Goal: Task Accomplishment & Management: Manage account settings

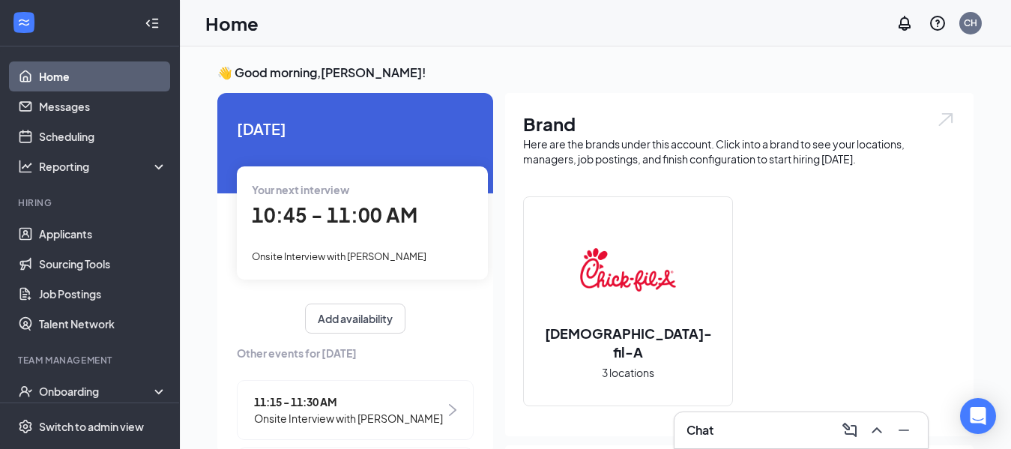
click at [308, 208] on span "10:45 - 11:00 AM" at bounding box center [335, 214] width 166 height 25
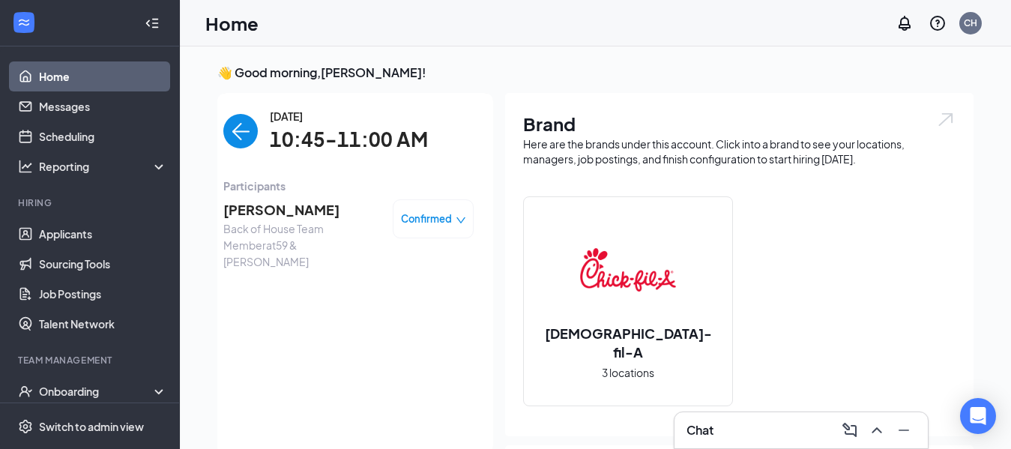
scroll to position [6, 0]
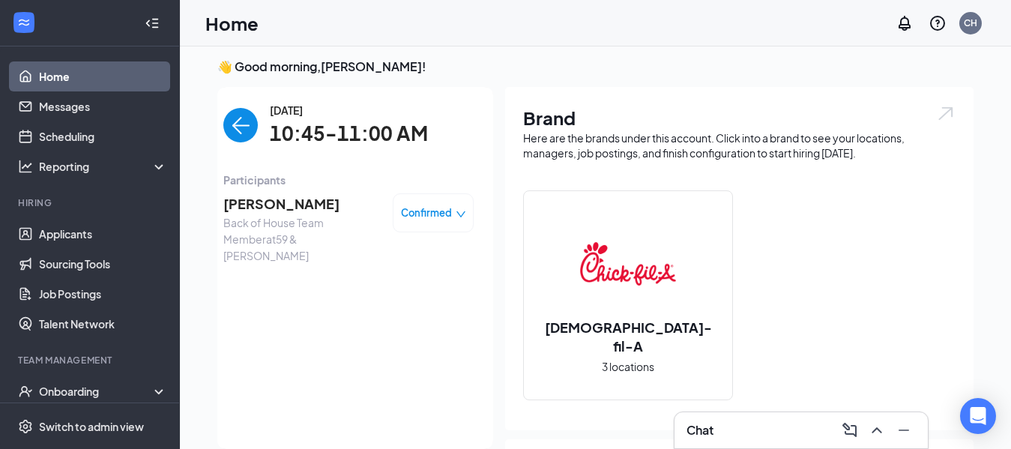
click at [107, 76] on link "Home" at bounding box center [103, 76] width 128 height 30
click at [102, 238] on link "Applicants" at bounding box center [103, 234] width 128 height 30
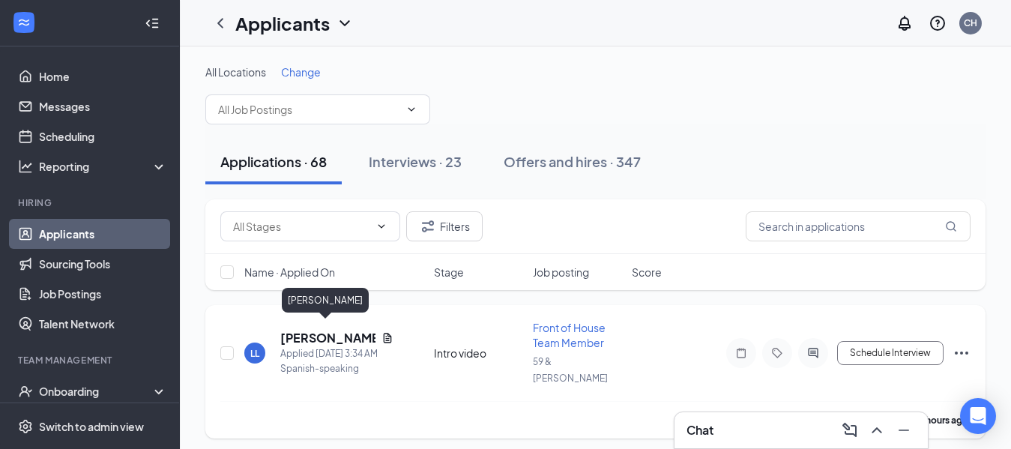
click at [323, 330] on h5 "[PERSON_NAME]" at bounding box center [327, 338] width 95 height 16
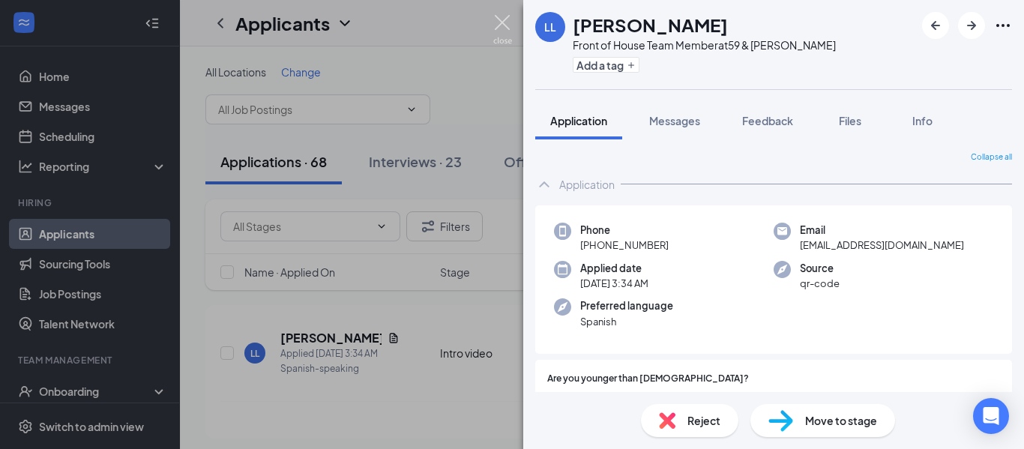
click at [501, 22] on img at bounding box center [502, 29] width 19 height 29
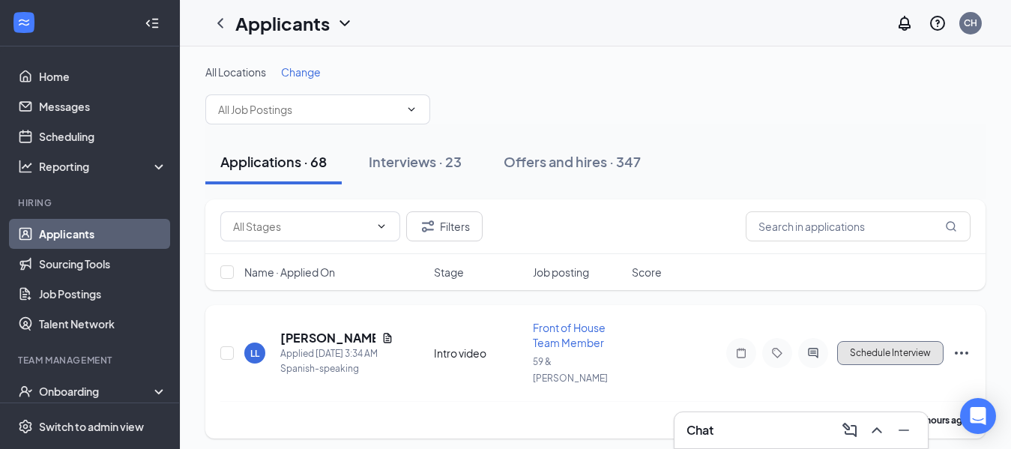
click at [897, 345] on button "Schedule Interview" at bounding box center [890, 353] width 106 height 24
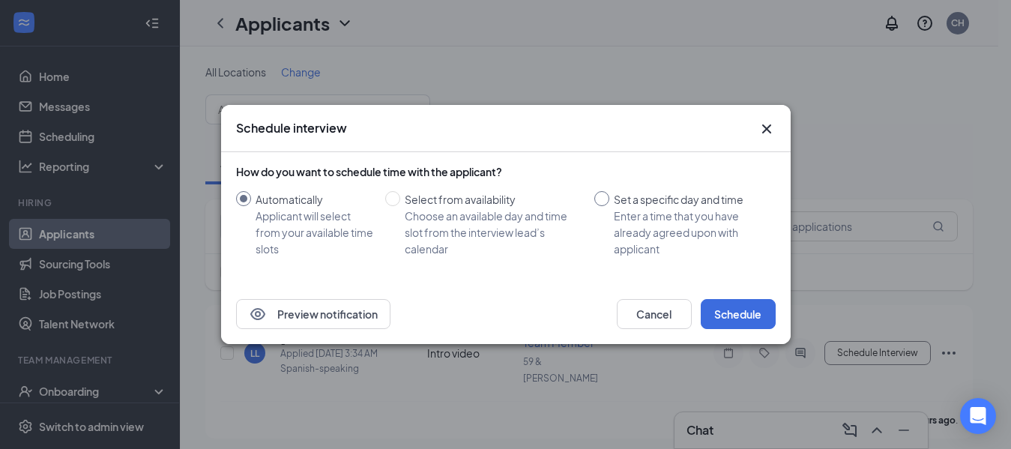
click at [603, 202] on input "Set a specific day and time Enter a time that you have already agreed upon with…" at bounding box center [601, 198] width 15 height 15
radio input "true"
radio input "false"
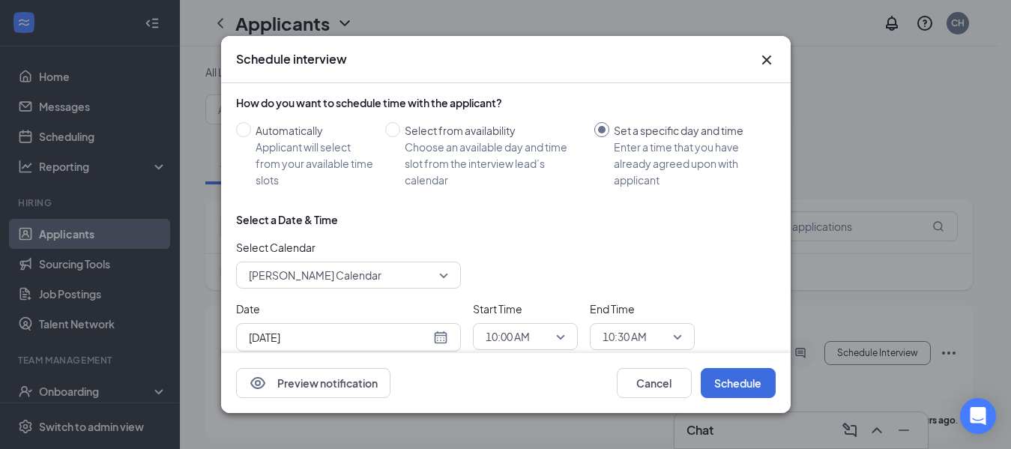
click at [444, 339] on div "[DATE]" at bounding box center [348, 337] width 199 height 16
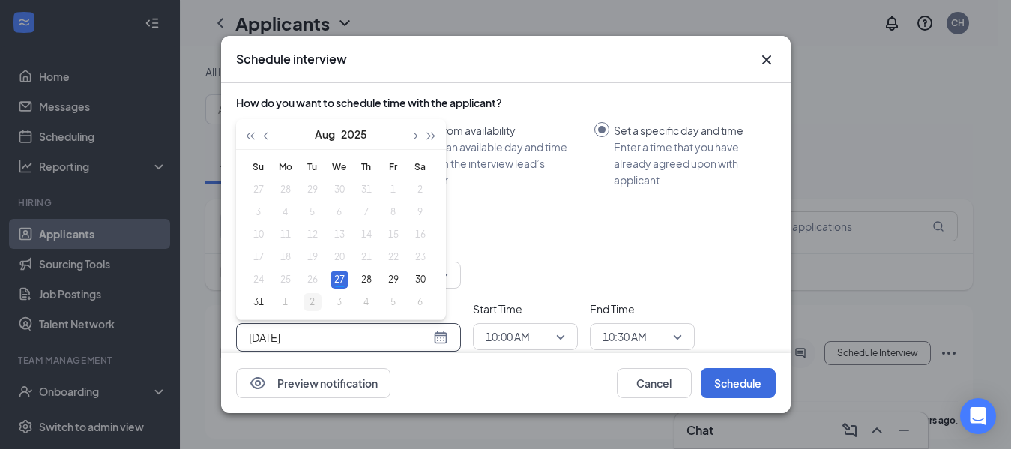
type input "[DATE]"
click at [313, 307] on div "2" at bounding box center [313, 302] width 18 height 18
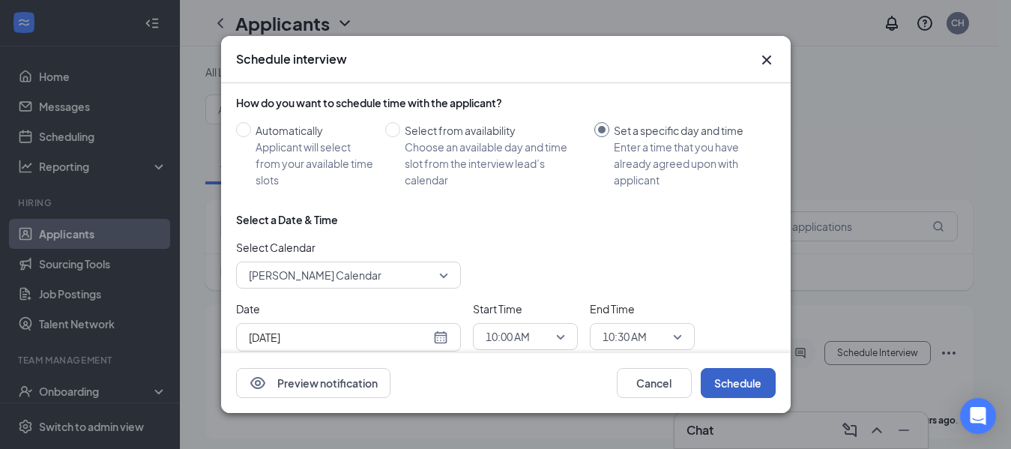
click at [754, 392] on button "Schedule" at bounding box center [738, 383] width 75 height 30
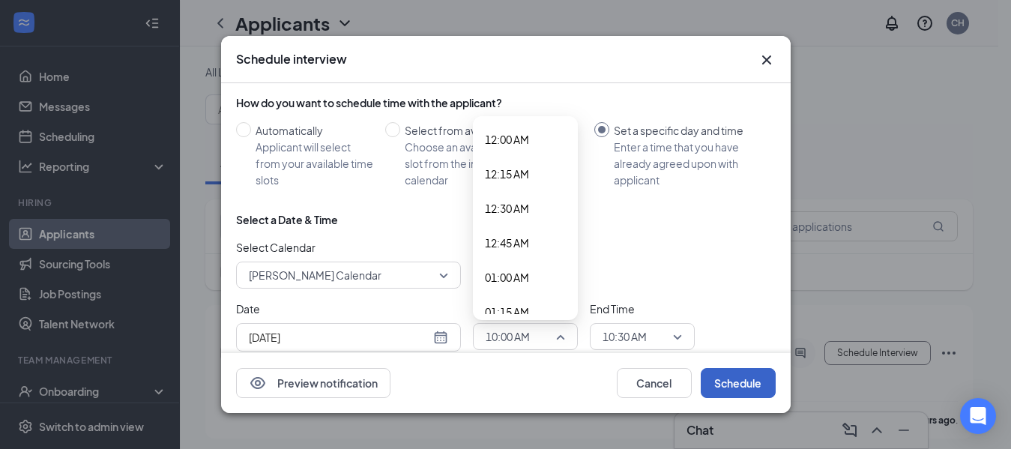
click at [558, 340] on span "10:00 AM" at bounding box center [525, 336] width 79 height 22
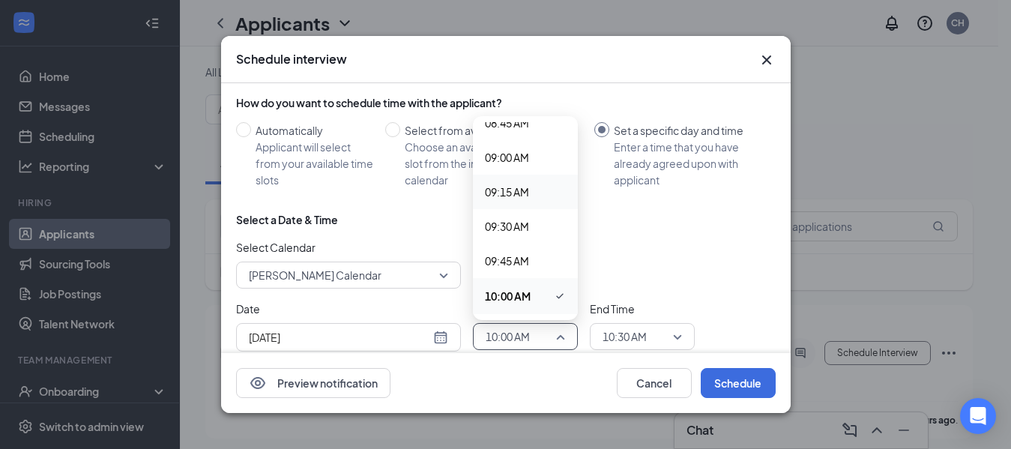
click at [531, 198] on span "09:15 AM" at bounding box center [525, 192] width 81 height 16
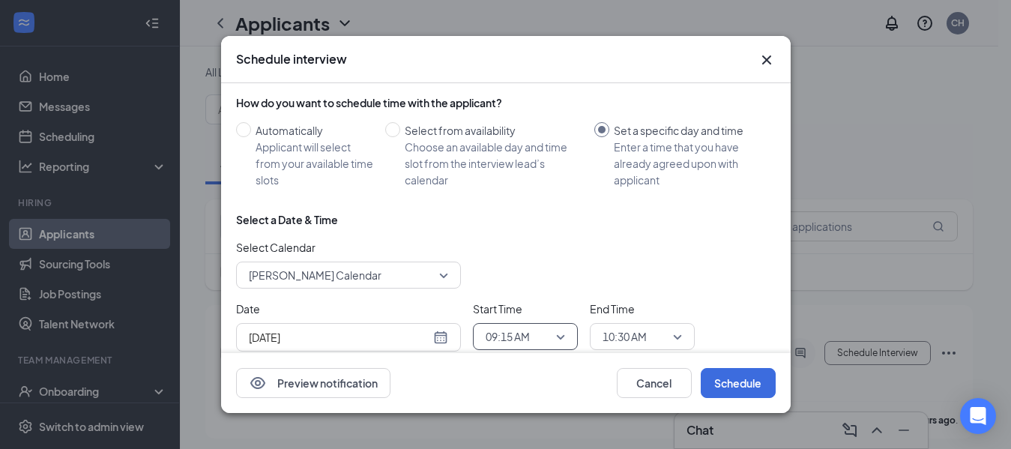
click at [684, 334] on div "10:30 AM" at bounding box center [642, 336] width 105 height 27
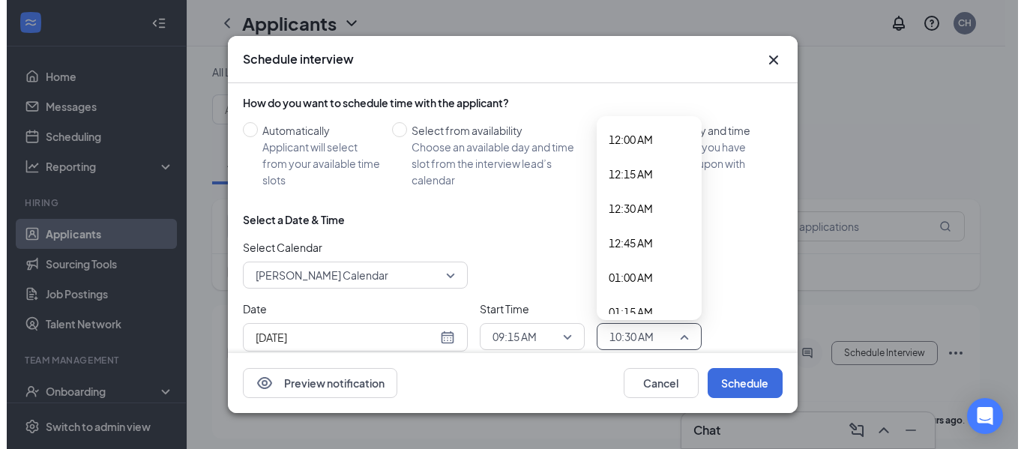
scroll to position [1292, 0]
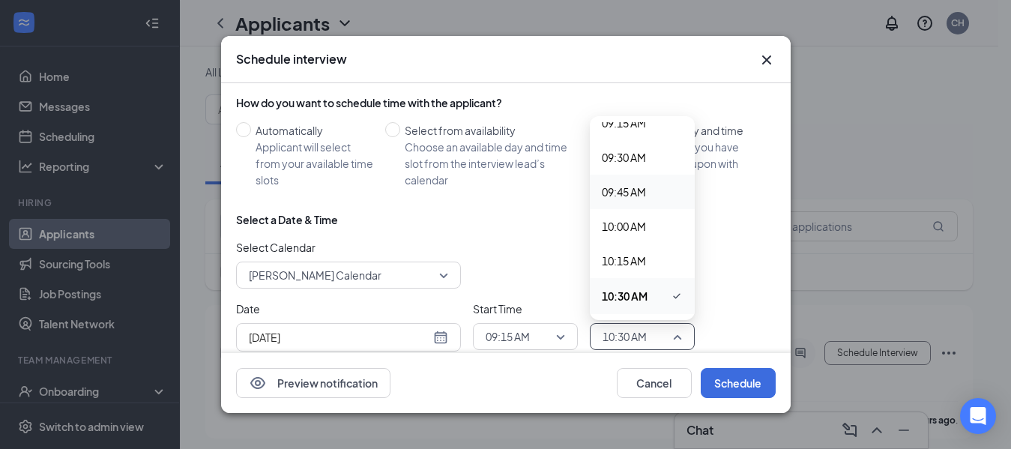
click at [651, 199] on span "09:45 AM" at bounding box center [642, 192] width 81 height 16
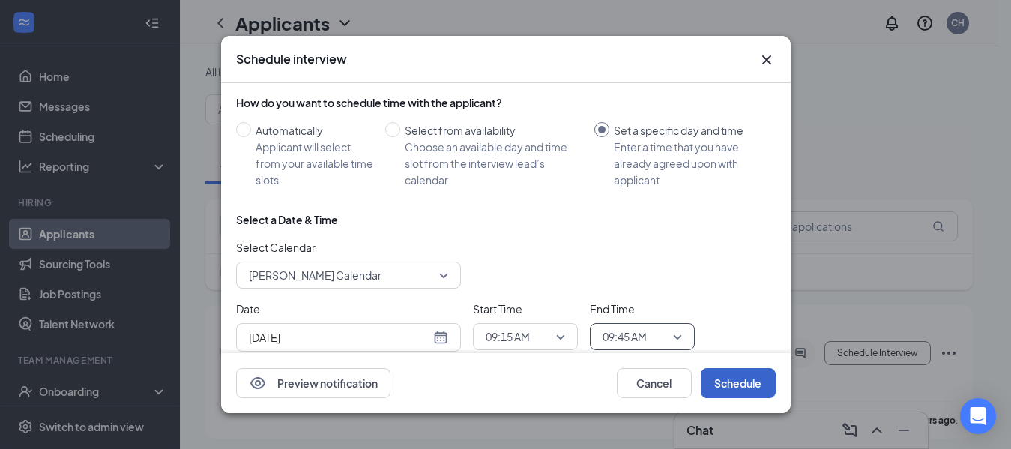
click at [748, 376] on button "Schedule" at bounding box center [738, 383] width 75 height 30
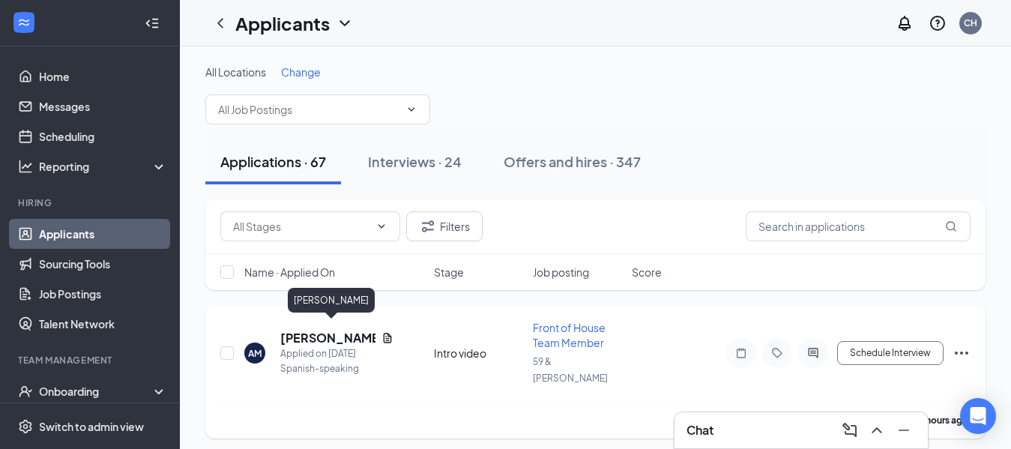
click at [347, 330] on h5 "[PERSON_NAME]" at bounding box center [327, 338] width 95 height 16
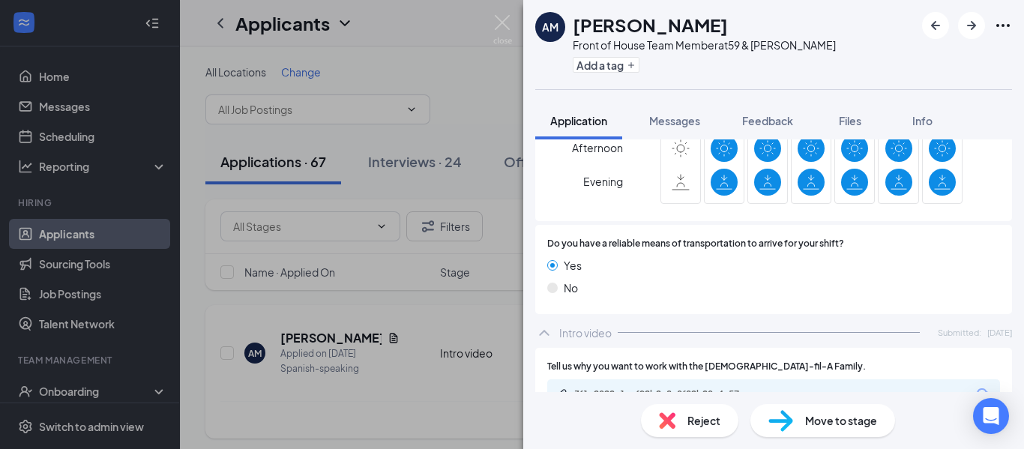
scroll to position [1163, 0]
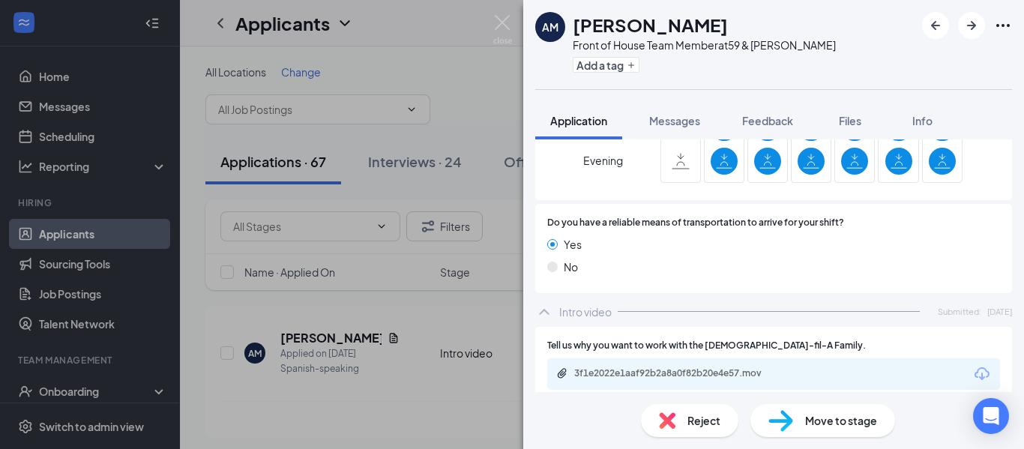
click at [758, 367] on div "3f1e2022e1aaf92b2a8a0f82b20e4e57.mov" at bounding box center [679, 373] width 210 height 12
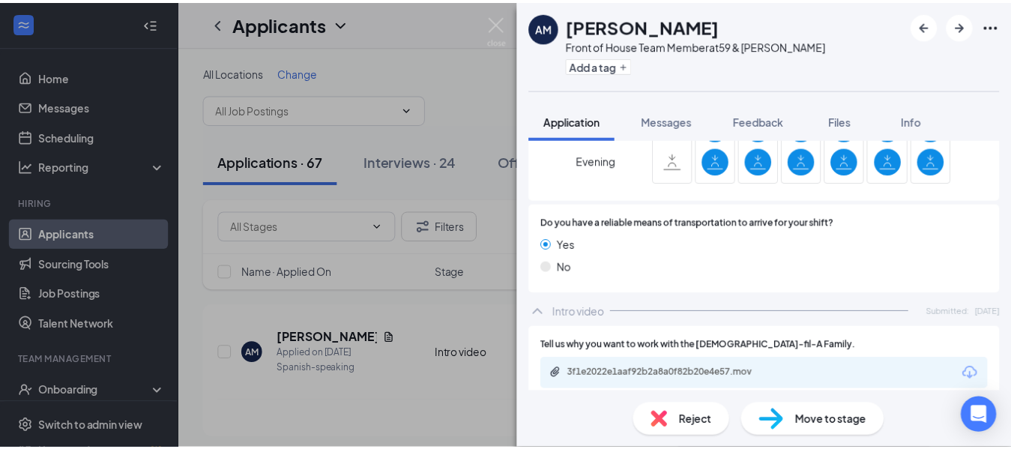
scroll to position [1157, 0]
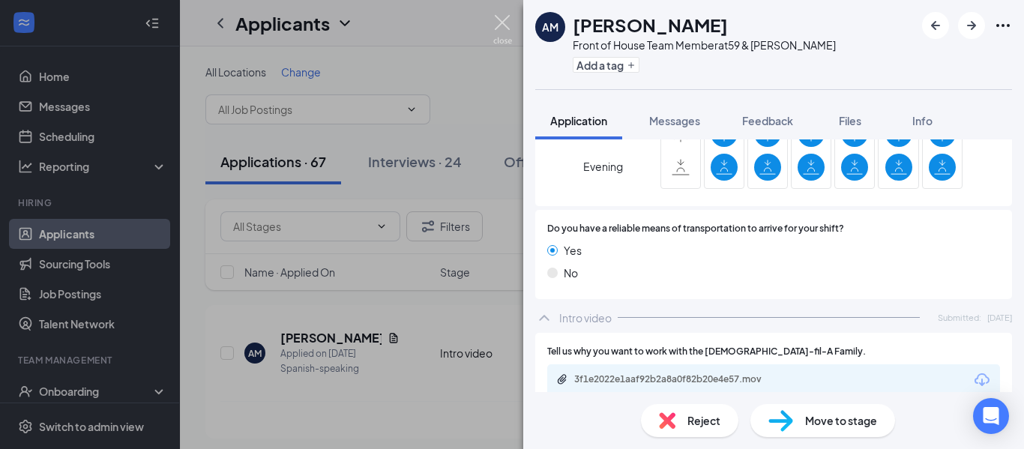
click at [507, 24] on img at bounding box center [502, 29] width 19 height 29
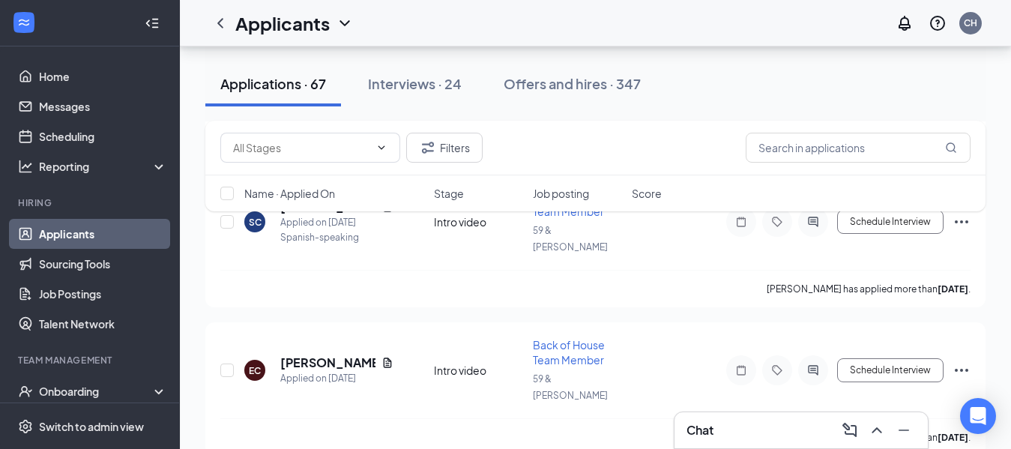
scroll to position [3499, 0]
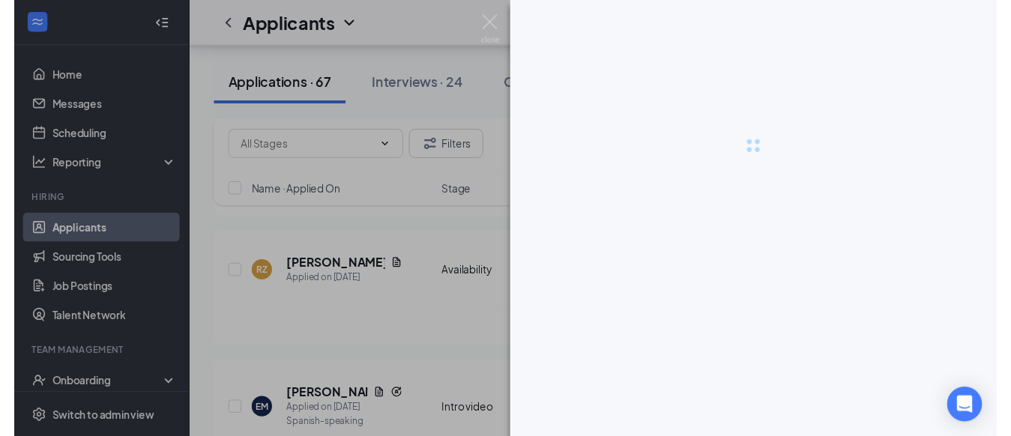
scroll to position [2681, 0]
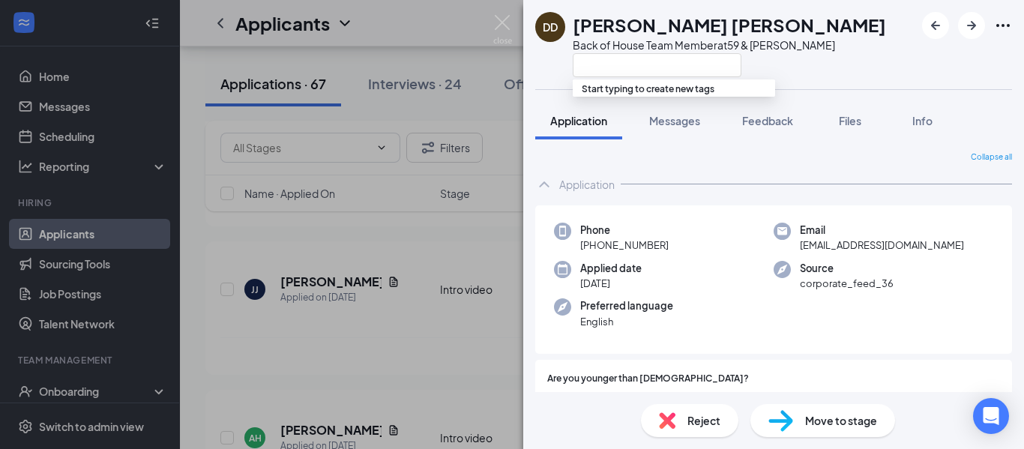
click at [507, 28] on img at bounding box center [502, 29] width 19 height 29
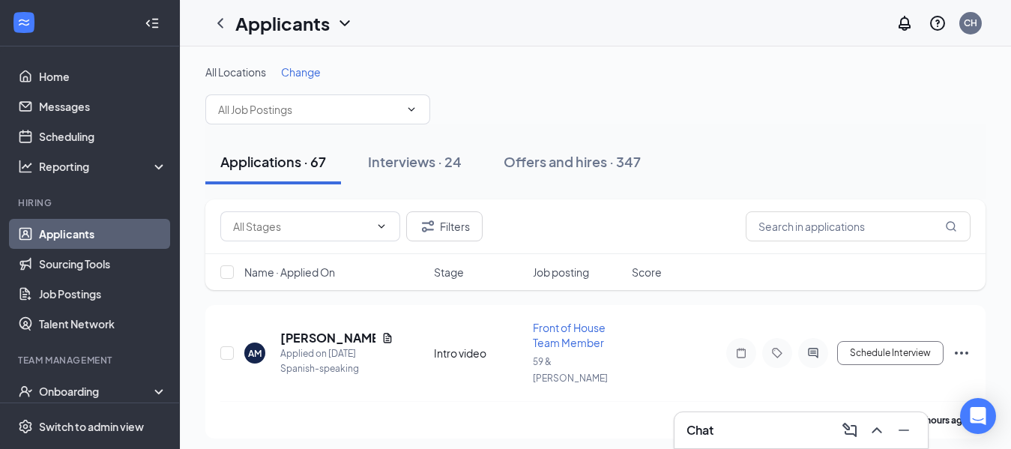
click at [311, 74] on span "Change" at bounding box center [301, 71] width 40 height 13
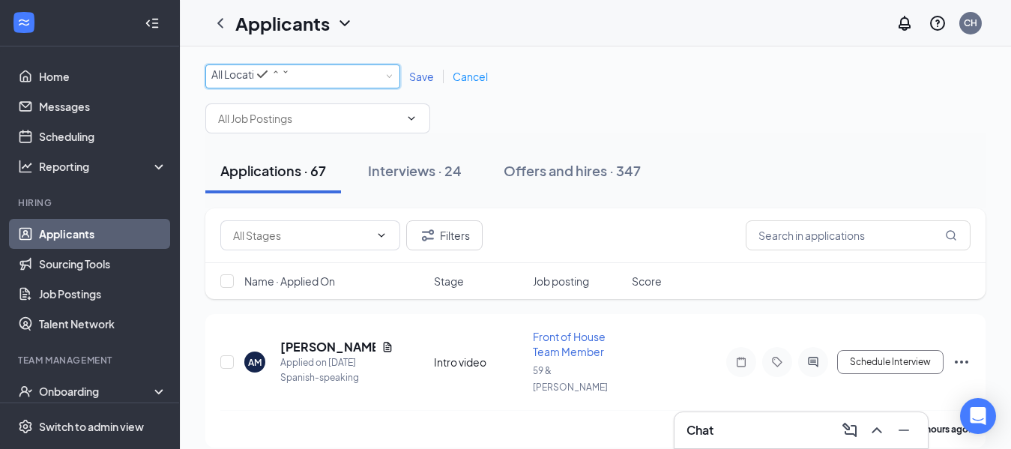
click at [290, 76] on icon "SmallChevronDown" at bounding box center [285, 71] width 9 height 9
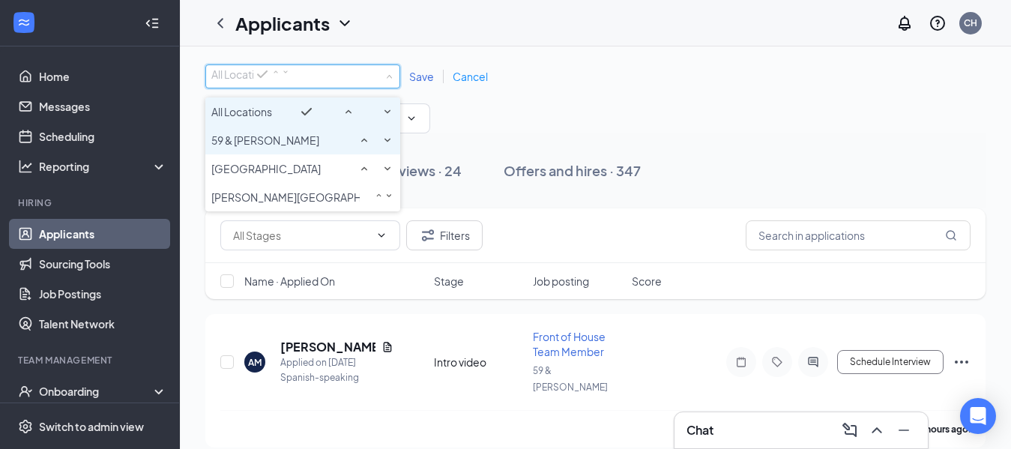
click at [358, 149] on div "59 & [PERSON_NAME]" at bounding box center [302, 140] width 183 height 18
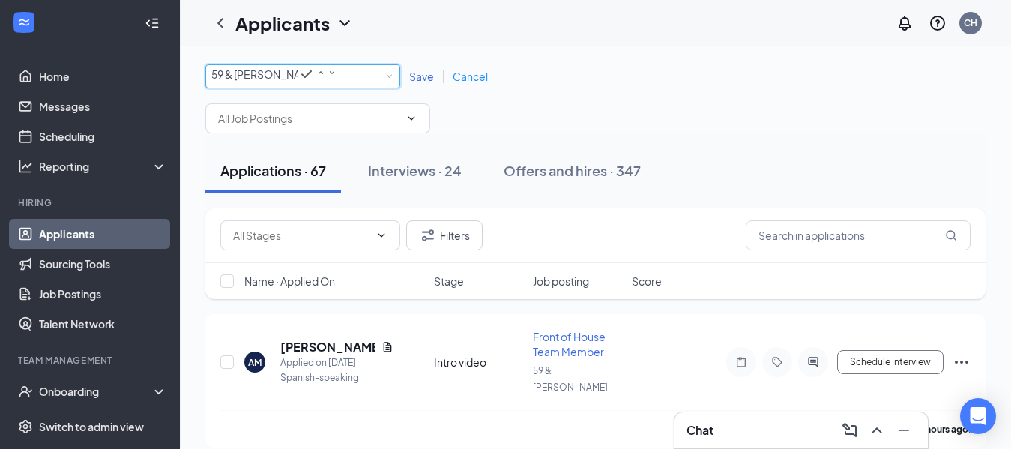
click at [421, 81] on span "Save" at bounding box center [421, 76] width 25 height 13
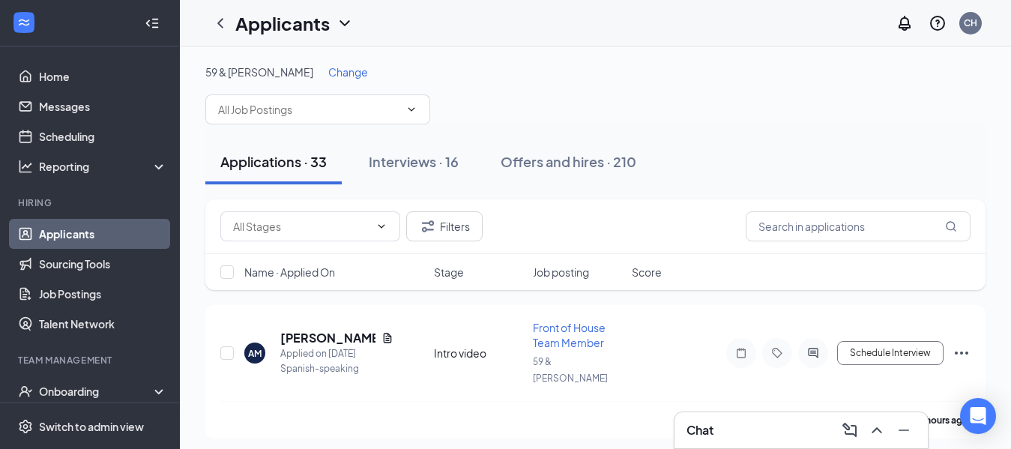
click at [328, 68] on span "Change" at bounding box center [348, 71] width 40 height 13
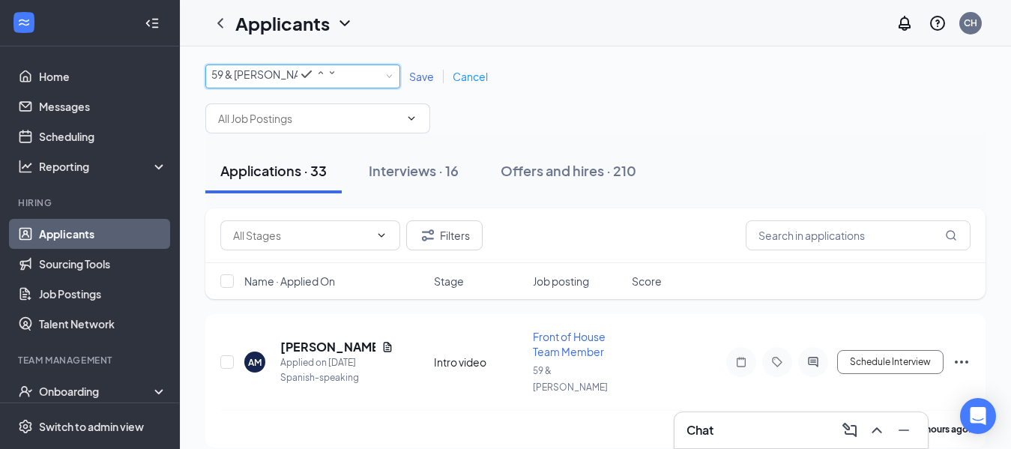
click at [337, 78] on icon "SmallChevronDown" at bounding box center [332, 72] width 10 height 10
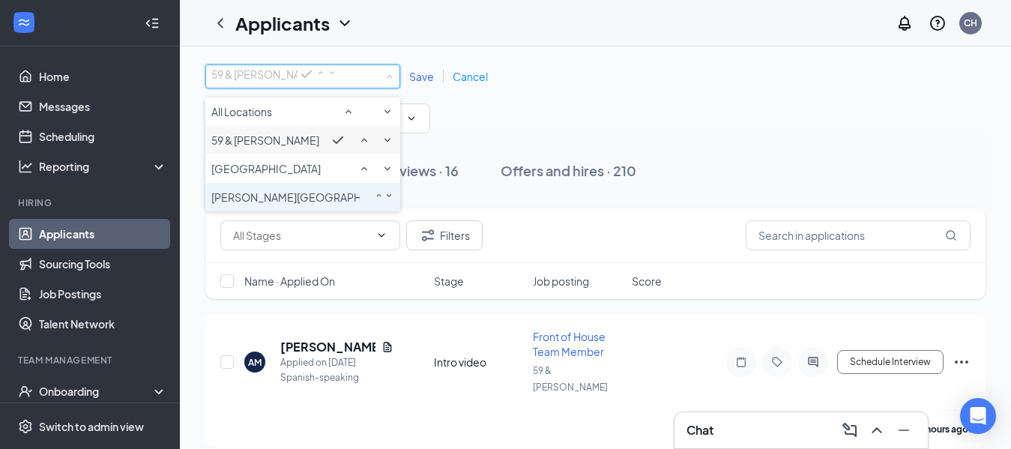
click at [358, 206] on div "[PERSON_NAME][GEOGRAPHIC_DATA]" at bounding box center [302, 197] width 183 height 18
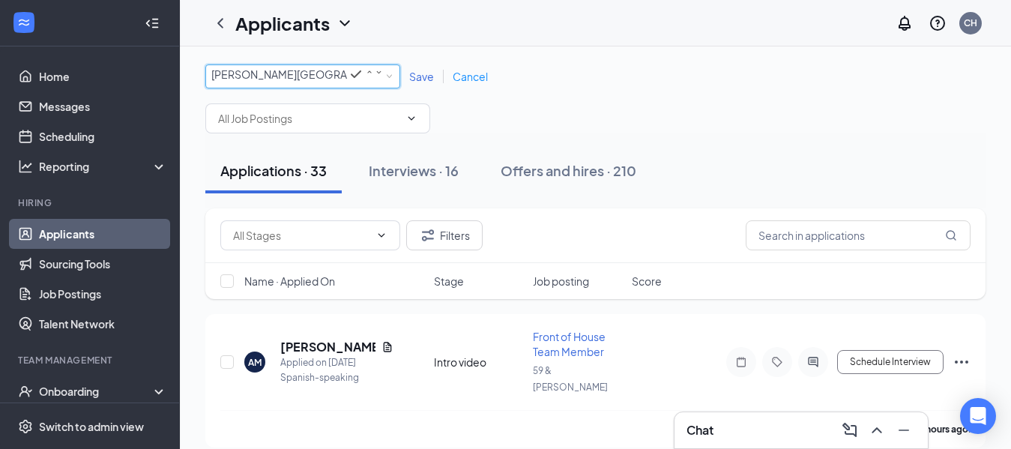
click at [423, 80] on span "Save" at bounding box center [421, 76] width 25 height 13
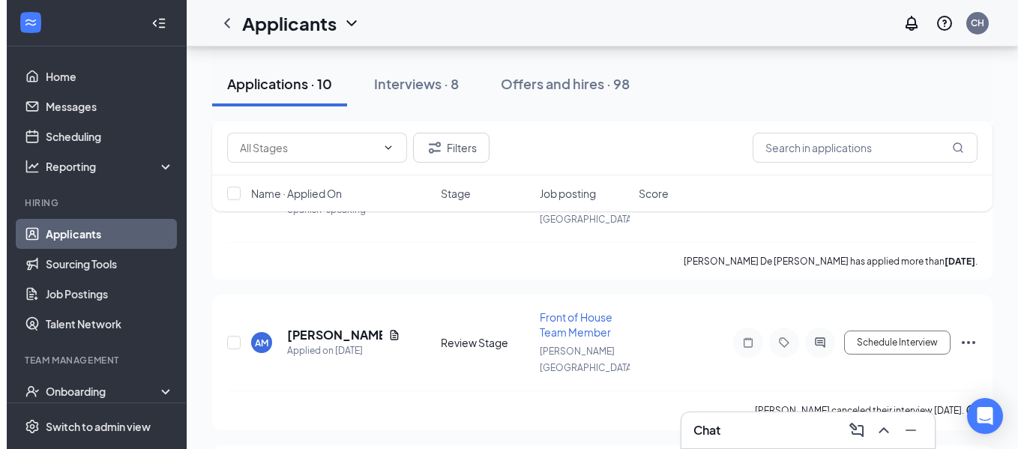
scroll to position [460, 0]
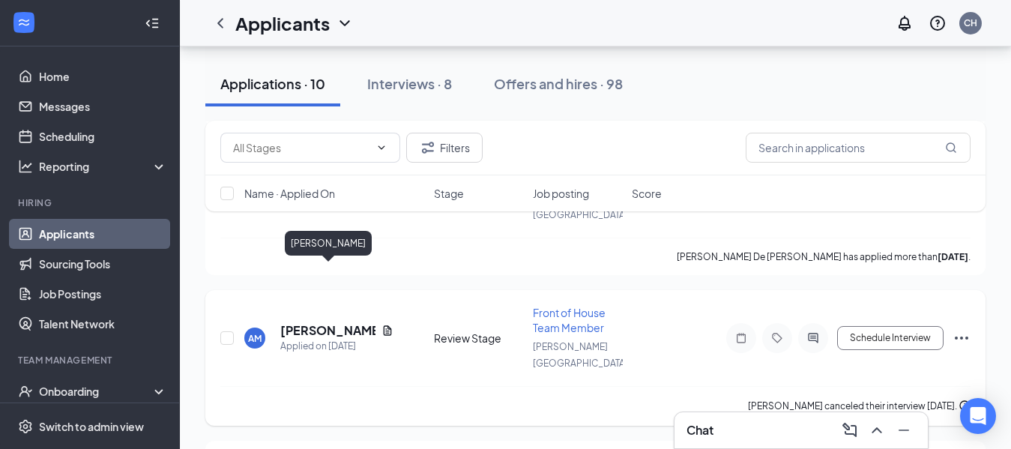
click at [310, 322] on h5 "[PERSON_NAME]" at bounding box center [327, 330] width 95 height 16
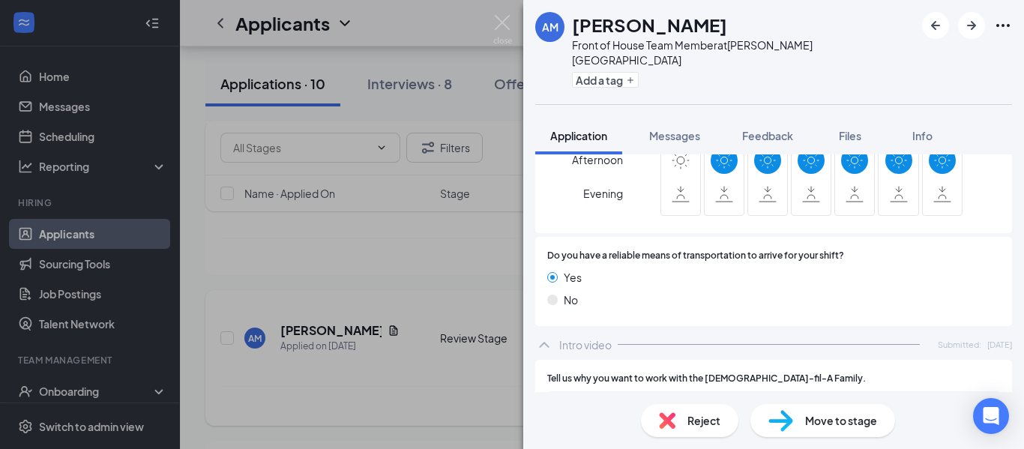
scroll to position [1163, 0]
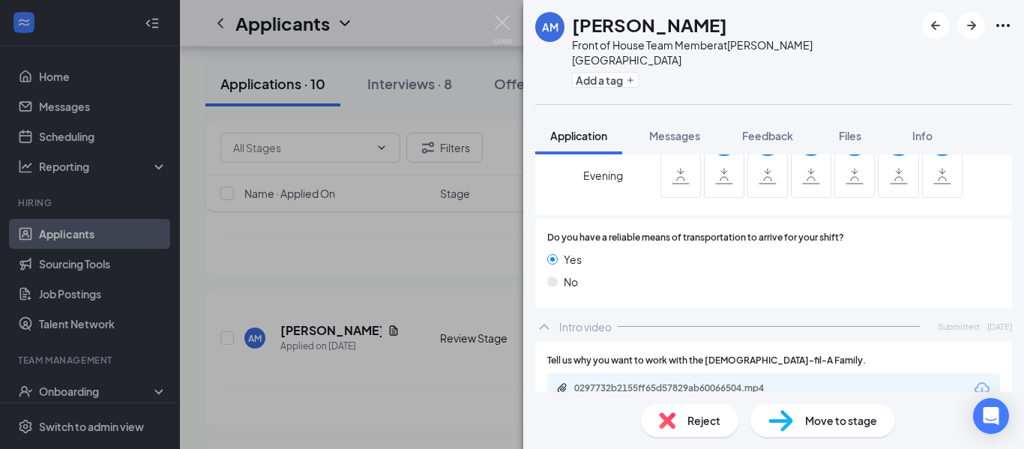
click at [777, 382] on div "0297732b2155ff65d57829ab60066504.mp4" at bounding box center [679, 388] width 210 height 12
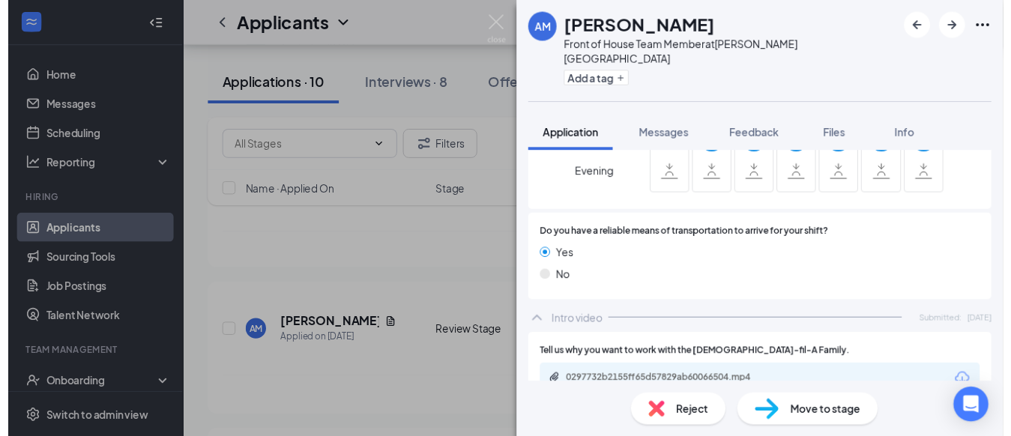
scroll to position [1157, 0]
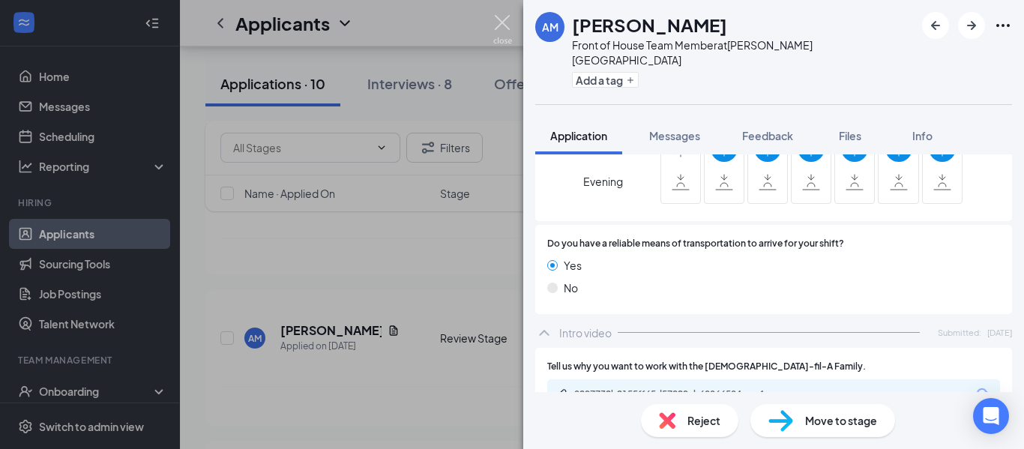
click at [507, 23] on img at bounding box center [502, 29] width 19 height 29
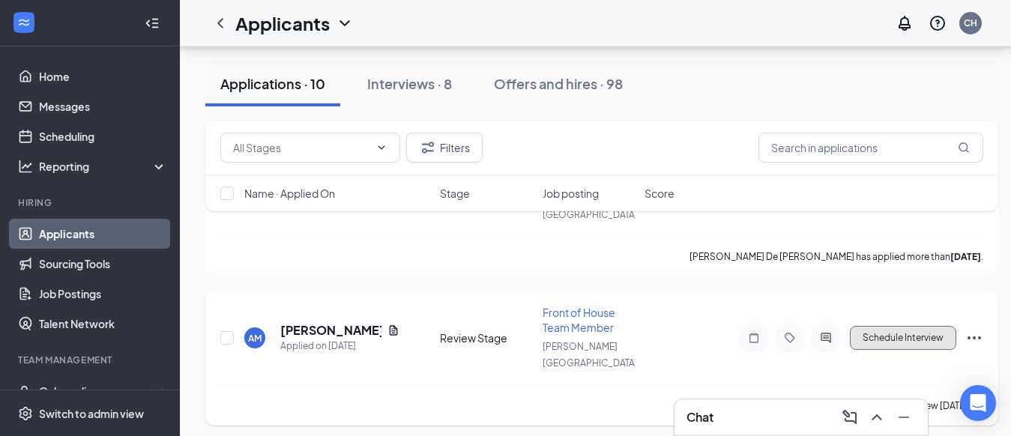
click at [881, 326] on button "Schedule Interview" at bounding box center [903, 338] width 106 height 24
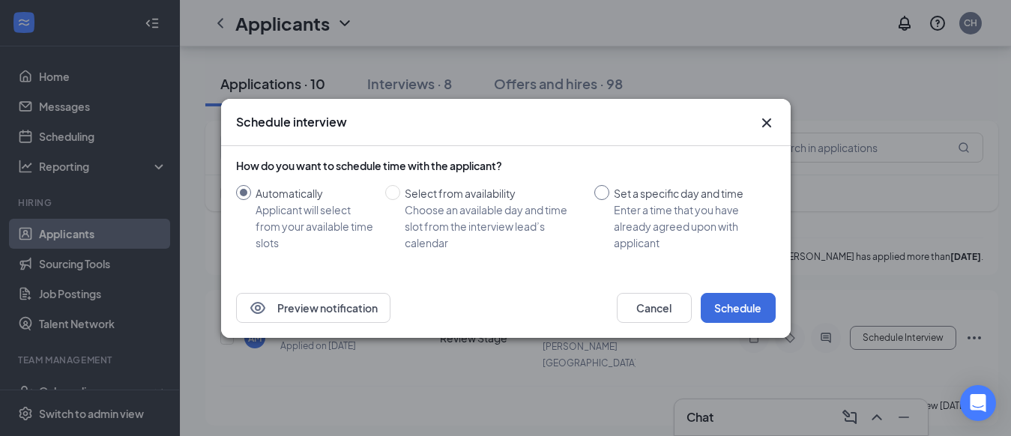
click at [600, 196] on input "Set a specific day and time Enter a time that you have already agreed upon with…" at bounding box center [601, 192] width 15 height 15
radio input "true"
radio input "false"
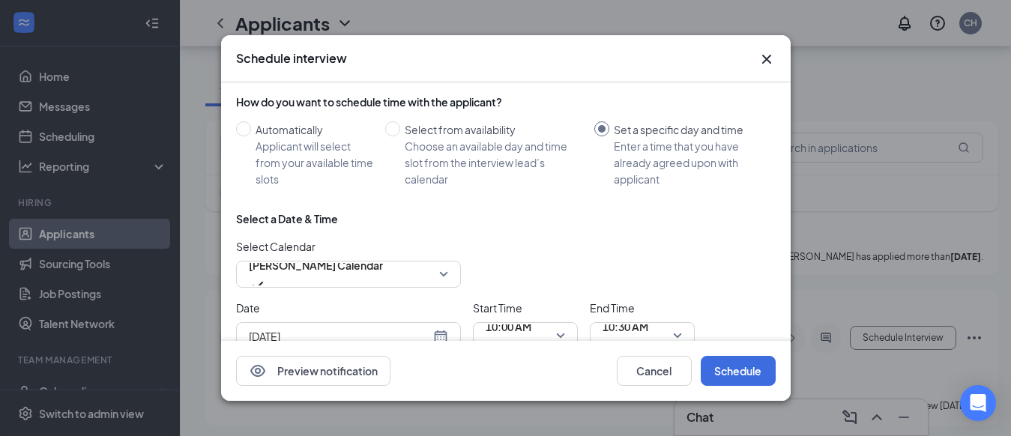
click at [443, 334] on div "[DATE]" at bounding box center [348, 336] width 199 height 16
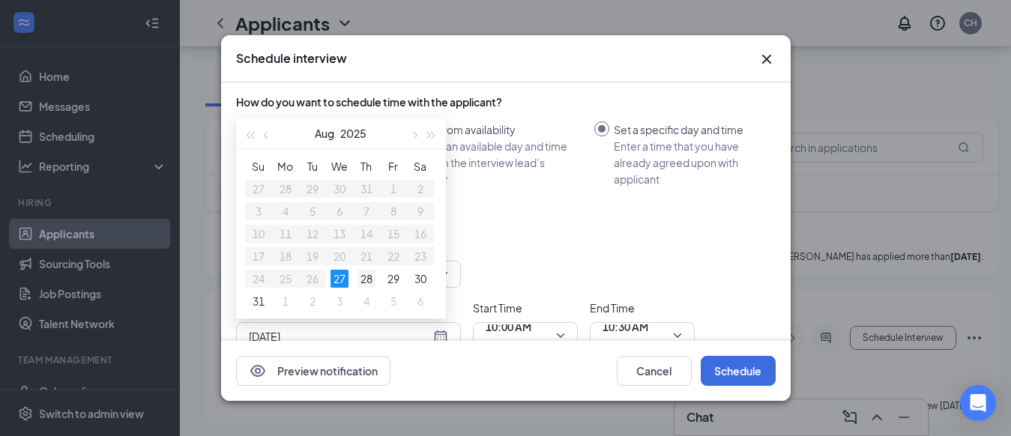
type input "[DATE]"
click at [369, 273] on div "28" at bounding box center [367, 279] width 18 height 18
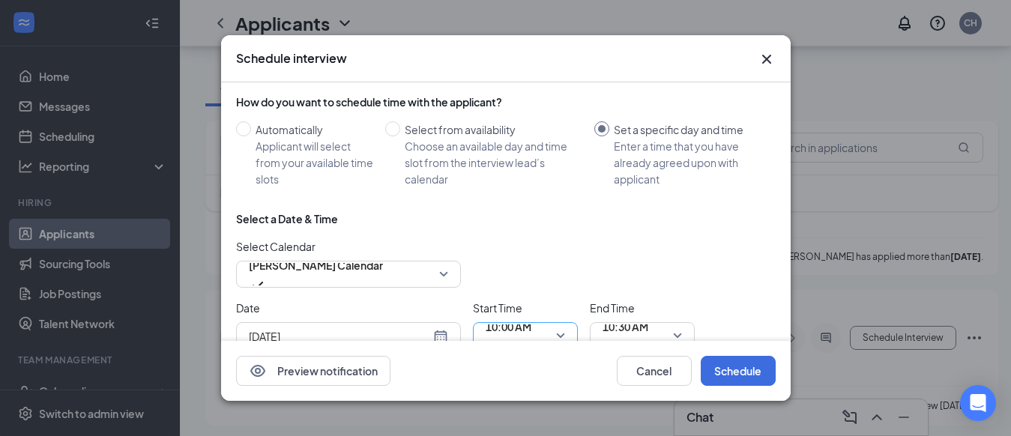
click at [564, 332] on span "10:00 AM" at bounding box center [525, 336] width 79 height 22
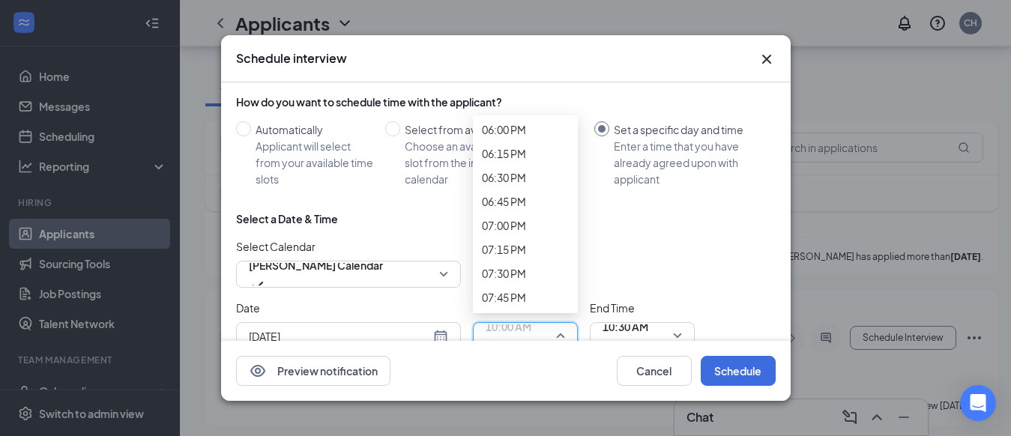
scroll to position [1793, 0]
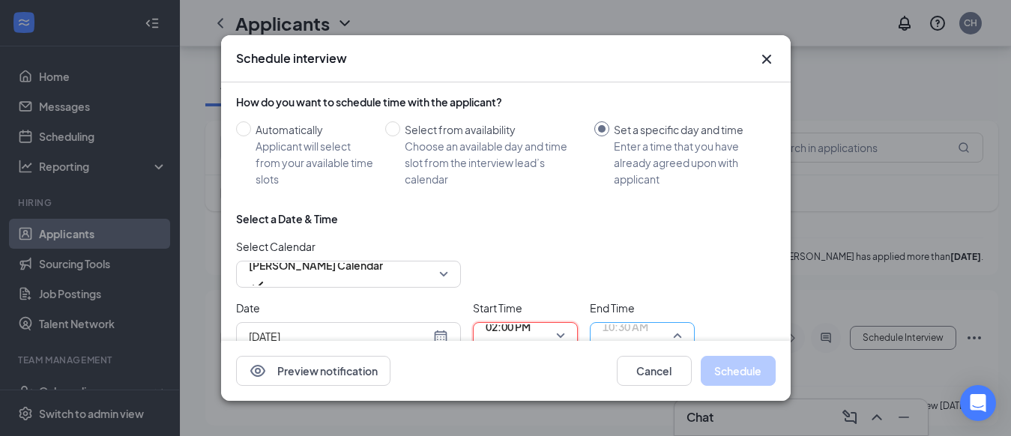
scroll to position [1292, 0]
click at [680, 331] on span "10:30 AM" at bounding box center [642, 336] width 79 height 22
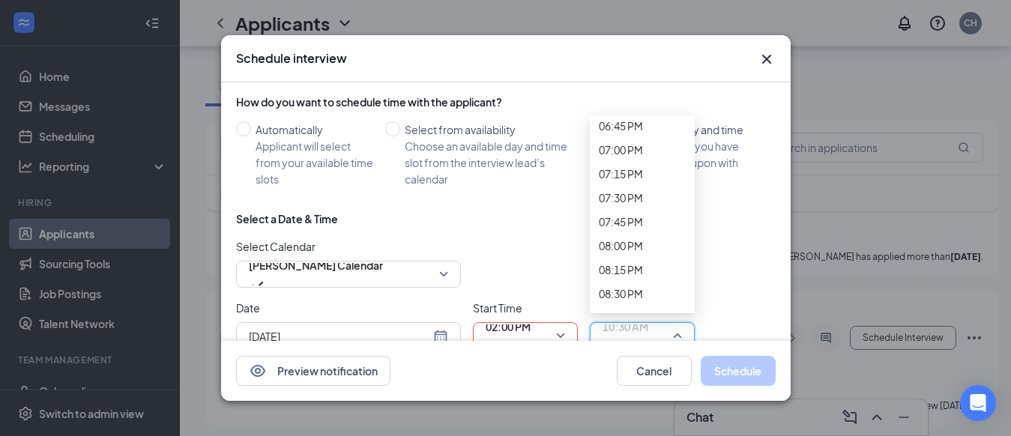
scroll to position [1832, 0]
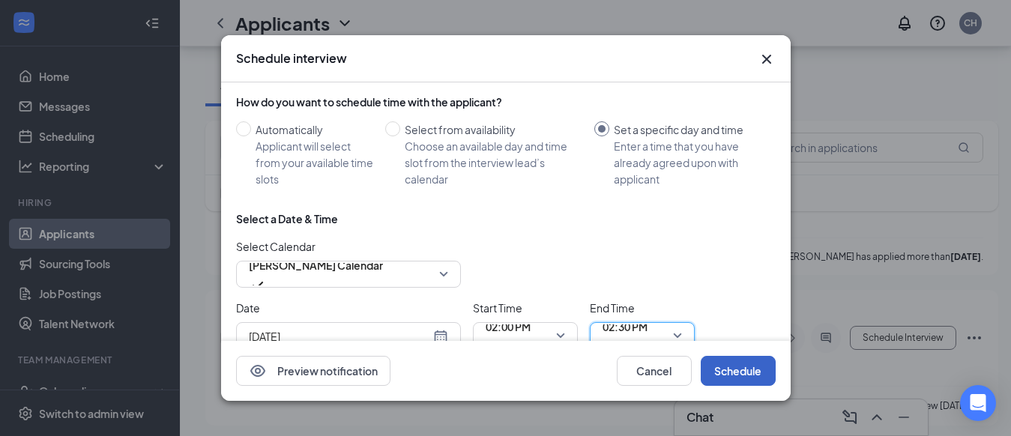
click at [743, 372] on button "Schedule" at bounding box center [738, 371] width 75 height 30
click at [564, 327] on span "02:00 PM" at bounding box center [525, 336] width 79 height 22
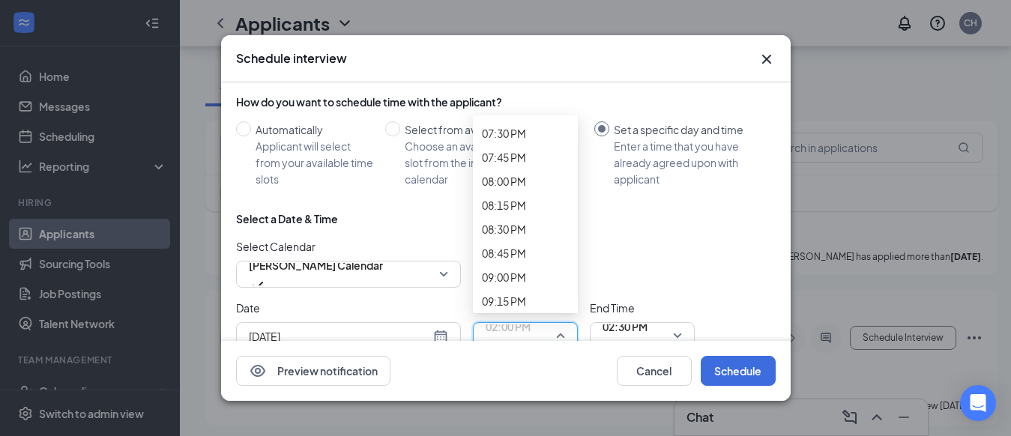
scroll to position [1913, 0]
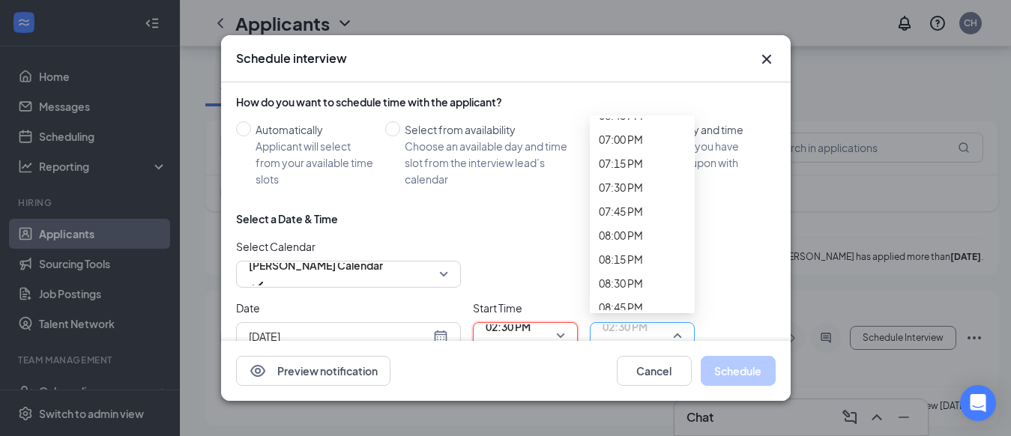
scroll to position [1844, 0]
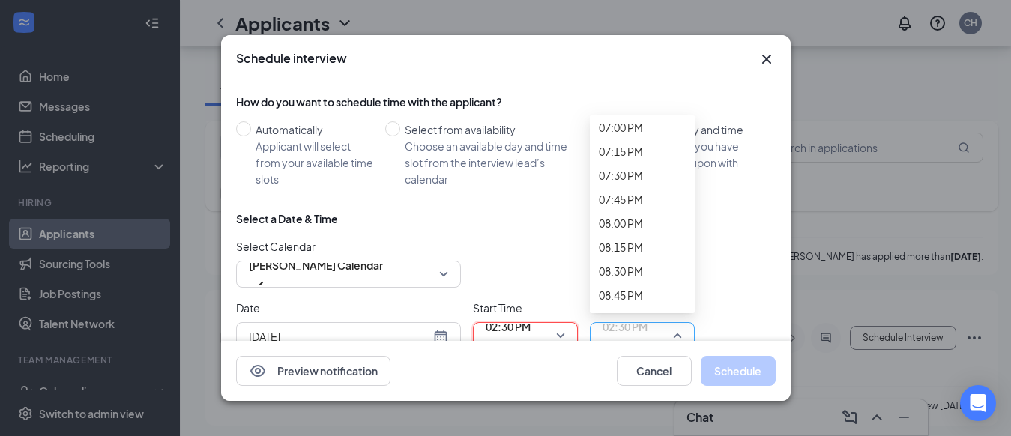
click at [679, 325] on span "02:30 PM" at bounding box center [642, 336] width 79 height 22
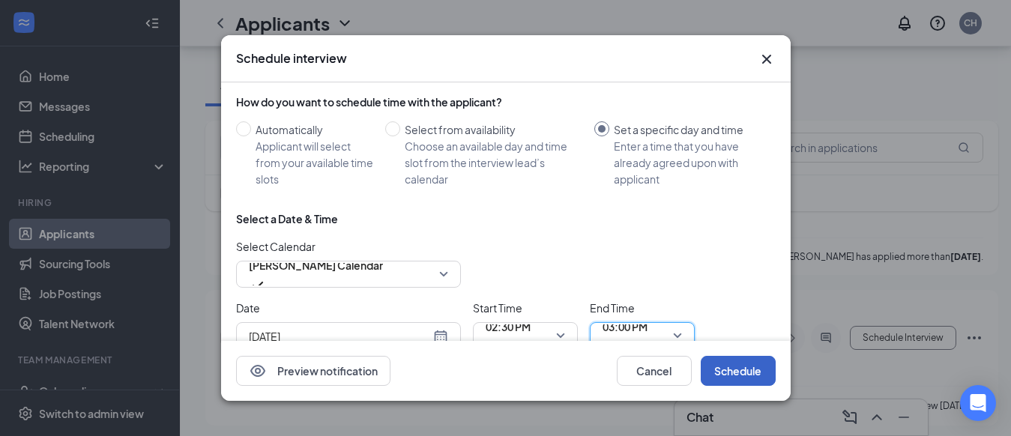
click at [739, 372] on button "Schedule" at bounding box center [738, 371] width 75 height 30
click at [561, 332] on span "02:30 PM" at bounding box center [525, 336] width 79 height 22
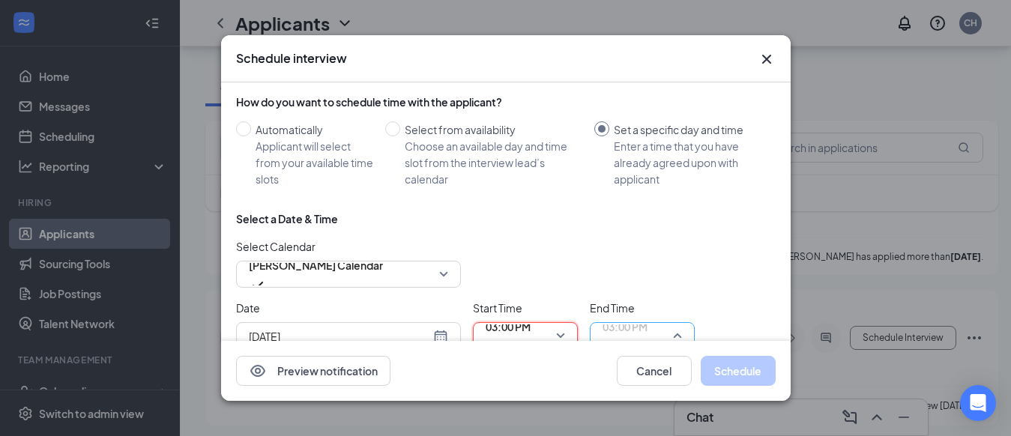
click at [675, 329] on span "03:00 PM" at bounding box center [642, 336] width 79 height 22
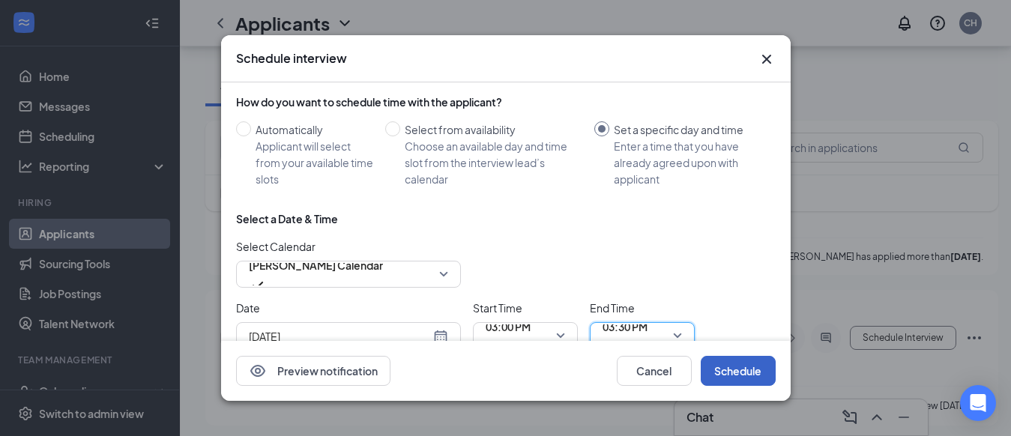
click at [738, 371] on button "Schedule" at bounding box center [738, 371] width 75 height 30
click at [561, 331] on span "03:00 PM" at bounding box center [525, 336] width 79 height 22
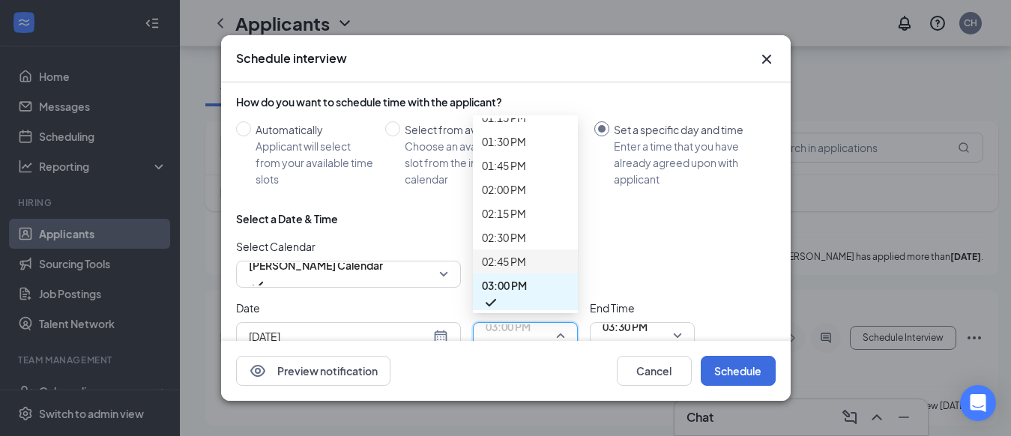
scroll to position [1283, 0]
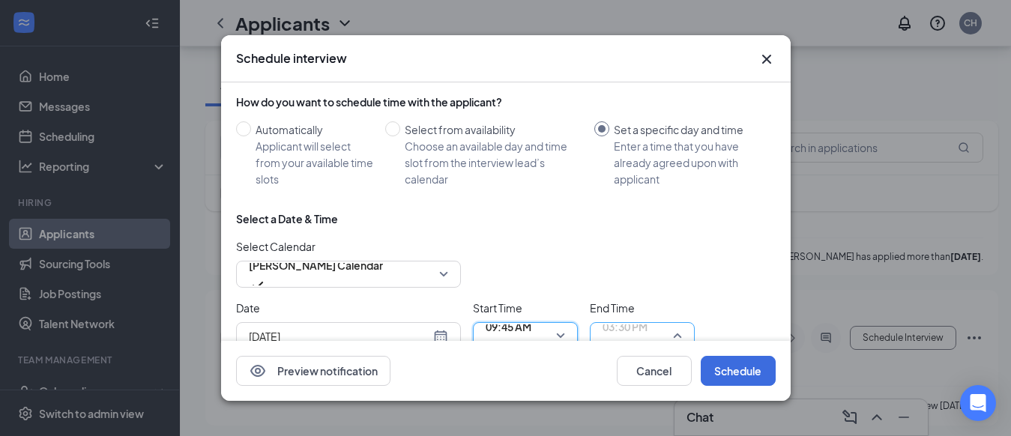
click at [681, 325] on span "03:30 PM" at bounding box center [642, 336] width 79 height 22
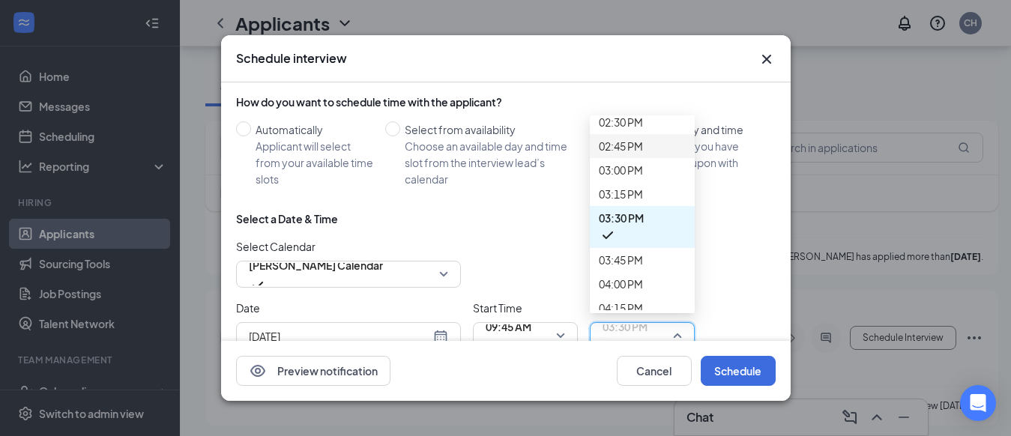
scroll to position [1304, 0]
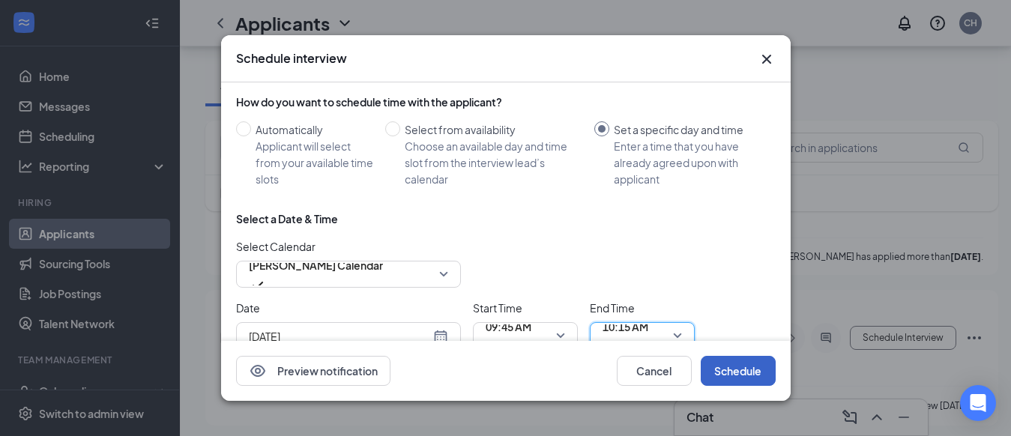
click at [741, 378] on button "Schedule" at bounding box center [738, 371] width 75 height 30
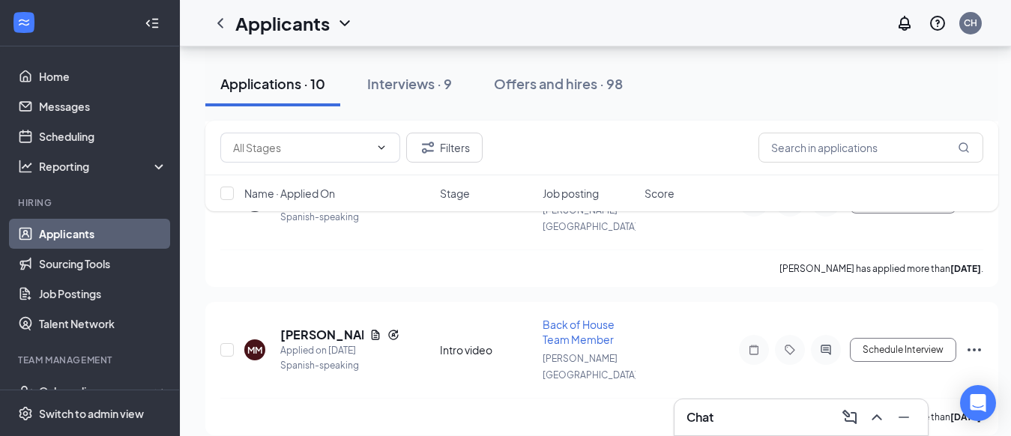
scroll to position [1044, 0]
click at [403, 81] on div "Interviews · 9" at bounding box center [403, 83] width 85 height 19
